Goal: Use online tool/utility: Utilize a website feature to perform a specific function

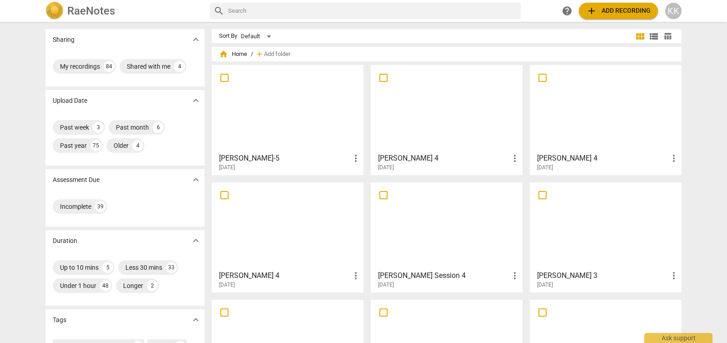
click at [290, 120] on div at bounding box center [287, 108] width 145 height 80
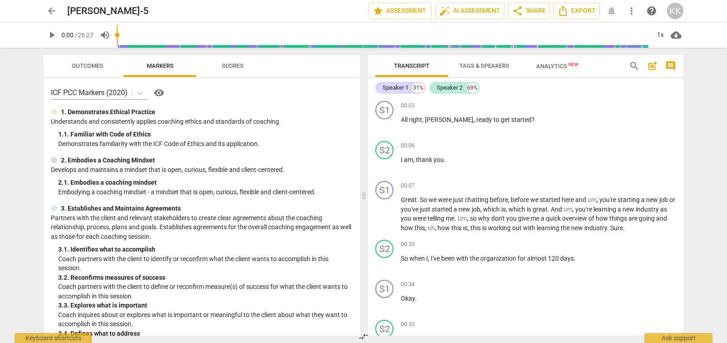
click at [90, 65] on span "Outcomes" at bounding box center [87, 65] width 31 height 7
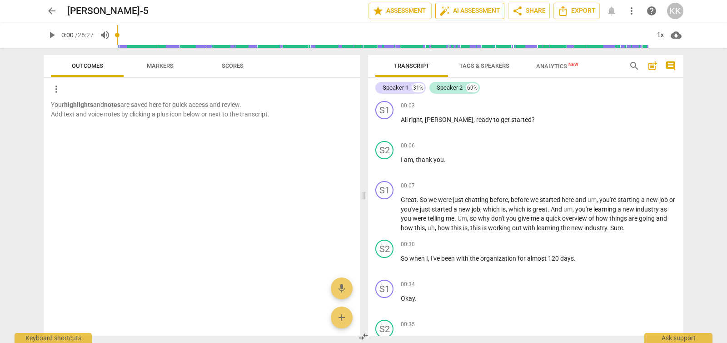
click at [468, 10] on span "auto_fix_high AI Assessment" at bounding box center [469, 10] width 61 height 11
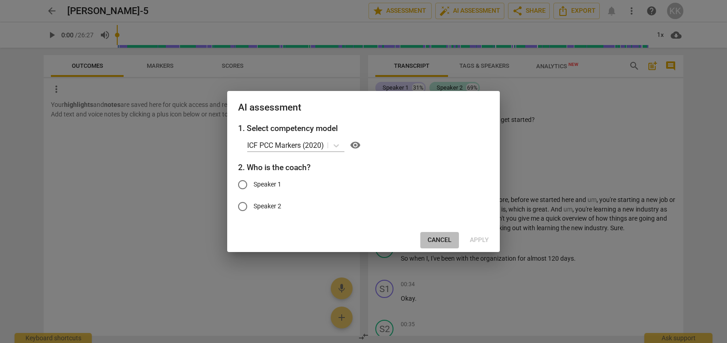
click at [437, 239] on span "Cancel" at bounding box center [440, 239] width 24 height 9
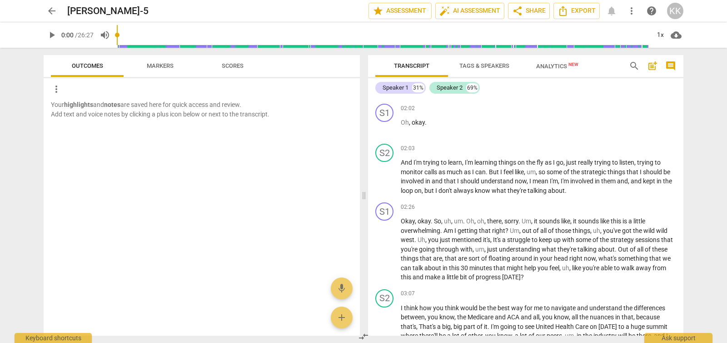
scroll to position [368, 0]
click at [444, 13] on span "auto_fix_high" at bounding box center [444, 10] width 11 height 11
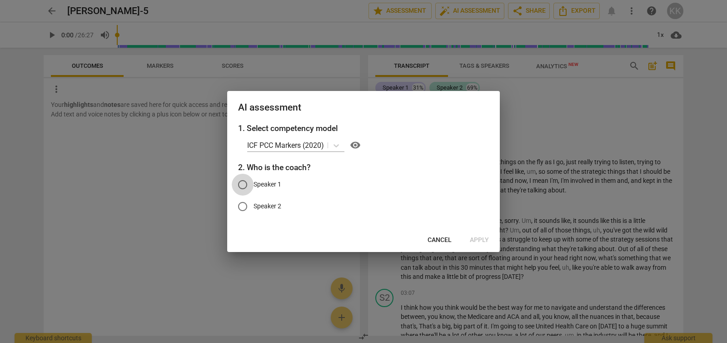
click at [245, 190] on input "Speaker 1" at bounding box center [243, 185] width 22 height 22
radio input "true"
click at [486, 240] on span "Apply" at bounding box center [479, 239] width 19 height 9
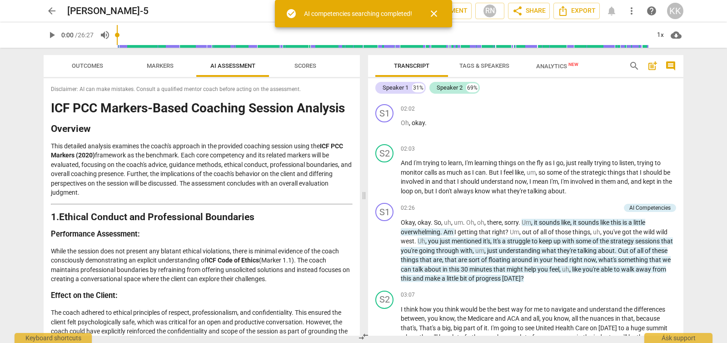
scroll to position [369, 0]
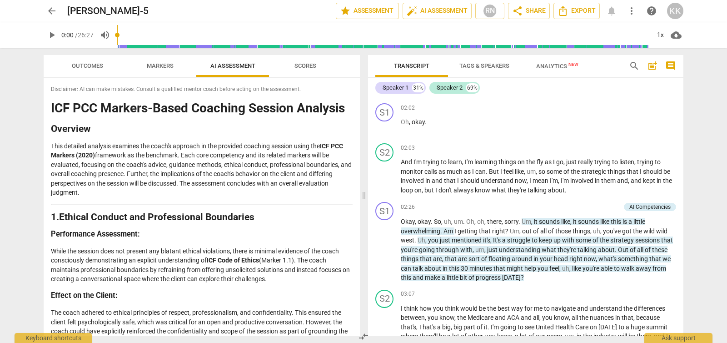
click at [88, 64] on span "Outcomes" at bounding box center [87, 65] width 31 height 7
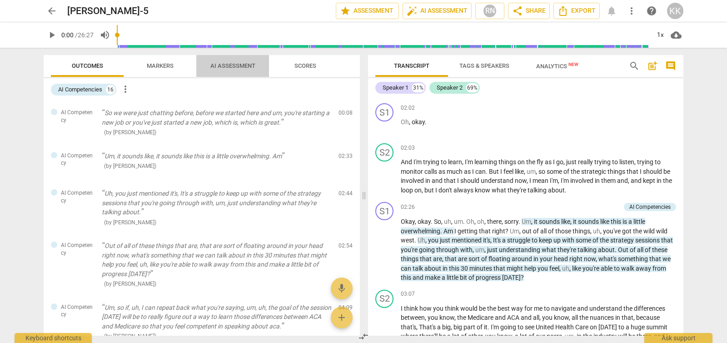
click at [237, 63] on span "AI Assessment" at bounding box center [232, 65] width 45 height 7
